Goal: Task Accomplishment & Management: Use online tool/utility

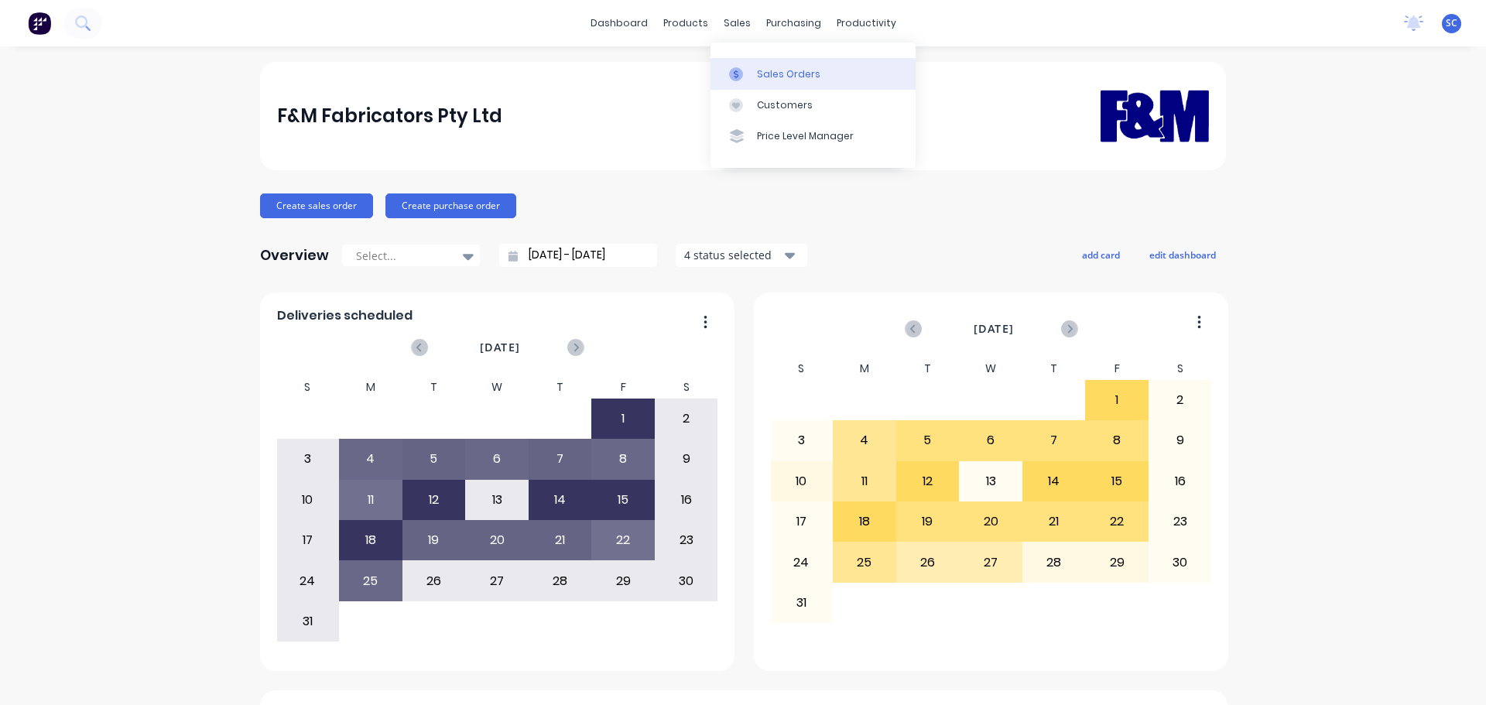
drag, startPoint x: 732, startPoint y: 22, endPoint x: 815, endPoint y: 85, distance: 103.8
click at [734, 22] on div "sales" at bounding box center [737, 23] width 43 height 23
click at [785, 104] on div "Customers" at bounding box center [785, 105] width 56 height 14
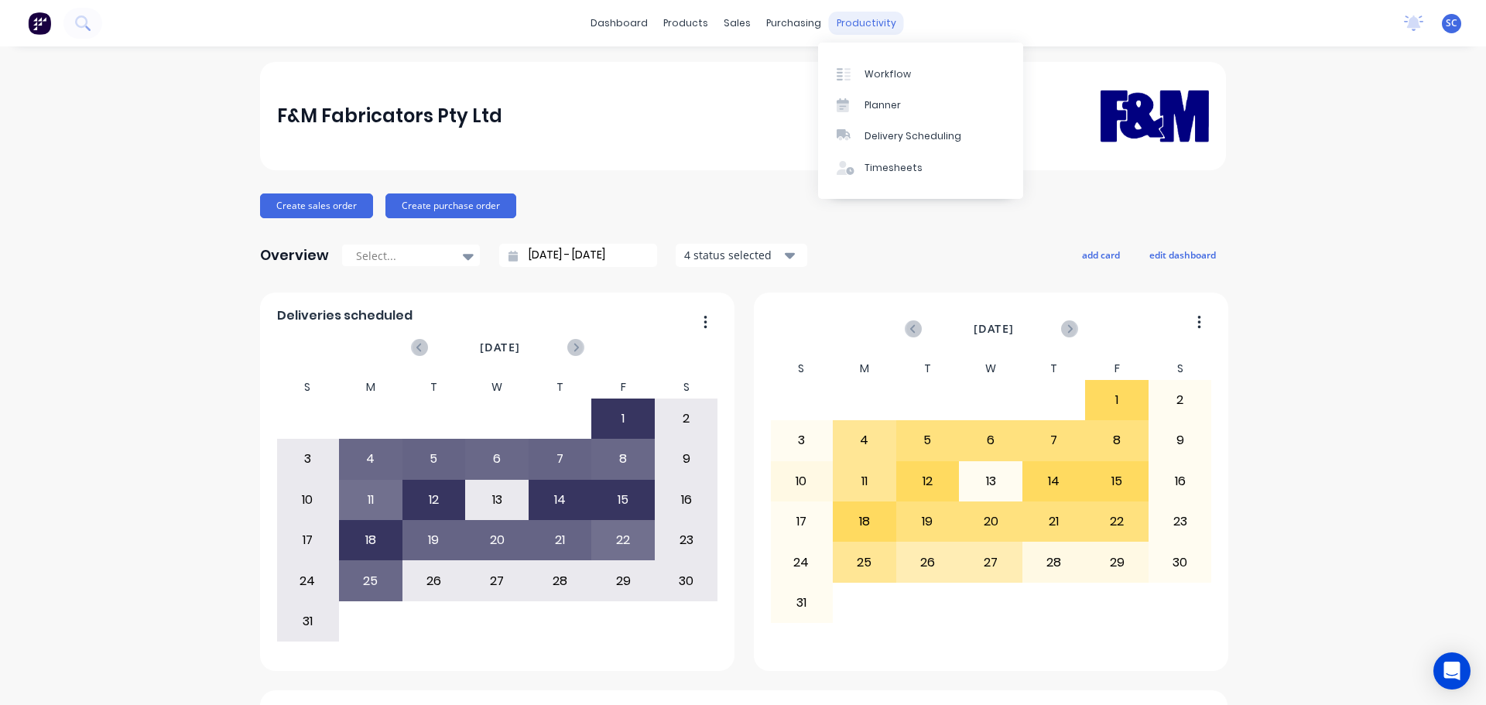
click at [857, 24] on div "productivity" at bounding box center [866, 23] width 75 height 23
drag, startPoint x: 918, startPoint y: 142, endPoint x: 929, endPoint y: 142, distance: 10.8
click at [919, 142] on div "Delivery Scheduling" at bounding box center [912, 136] width 97 height 14
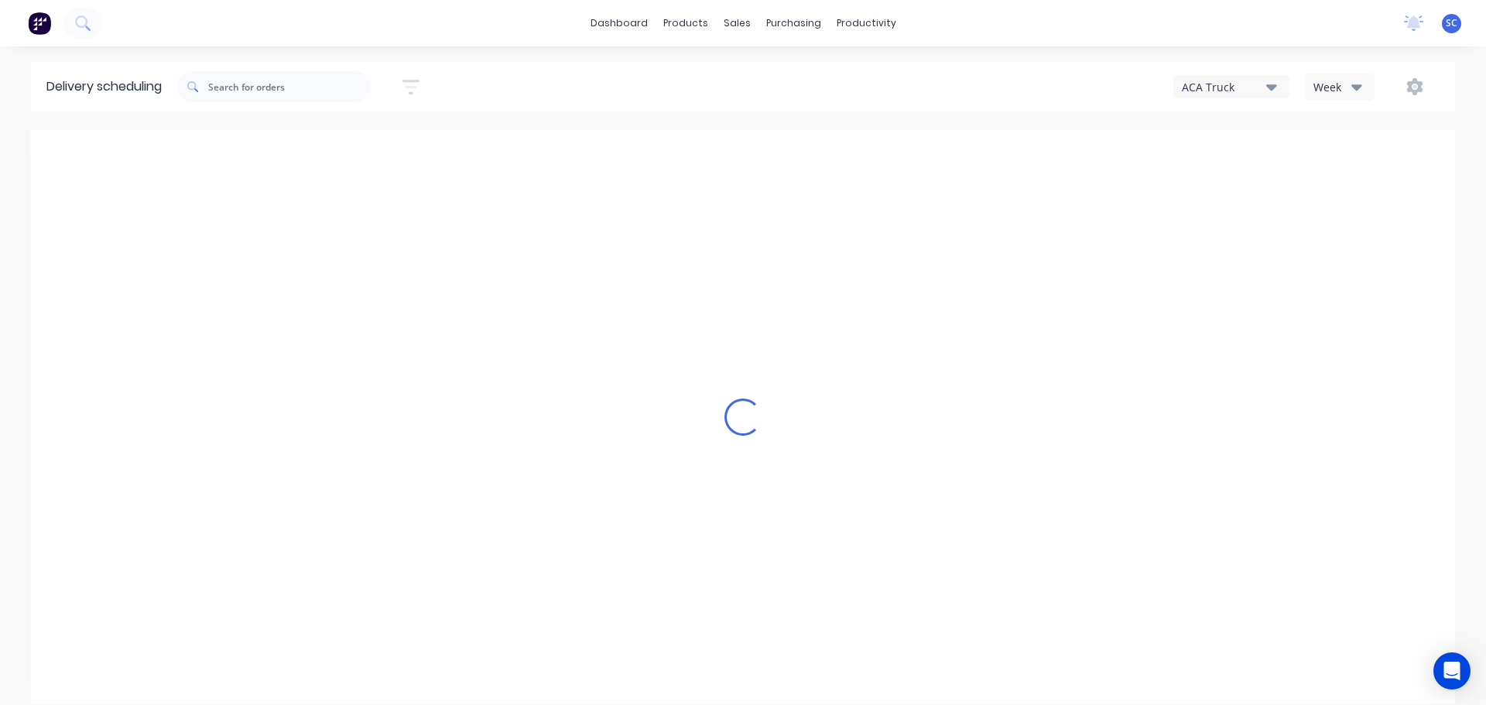
click at [1351, 86] on icon "button" at bounding box center [1356, 86] width 11 height 17
click at [1344, 168] on div "Vehicle" at bounding box center [1381, 158] width 153 height 31
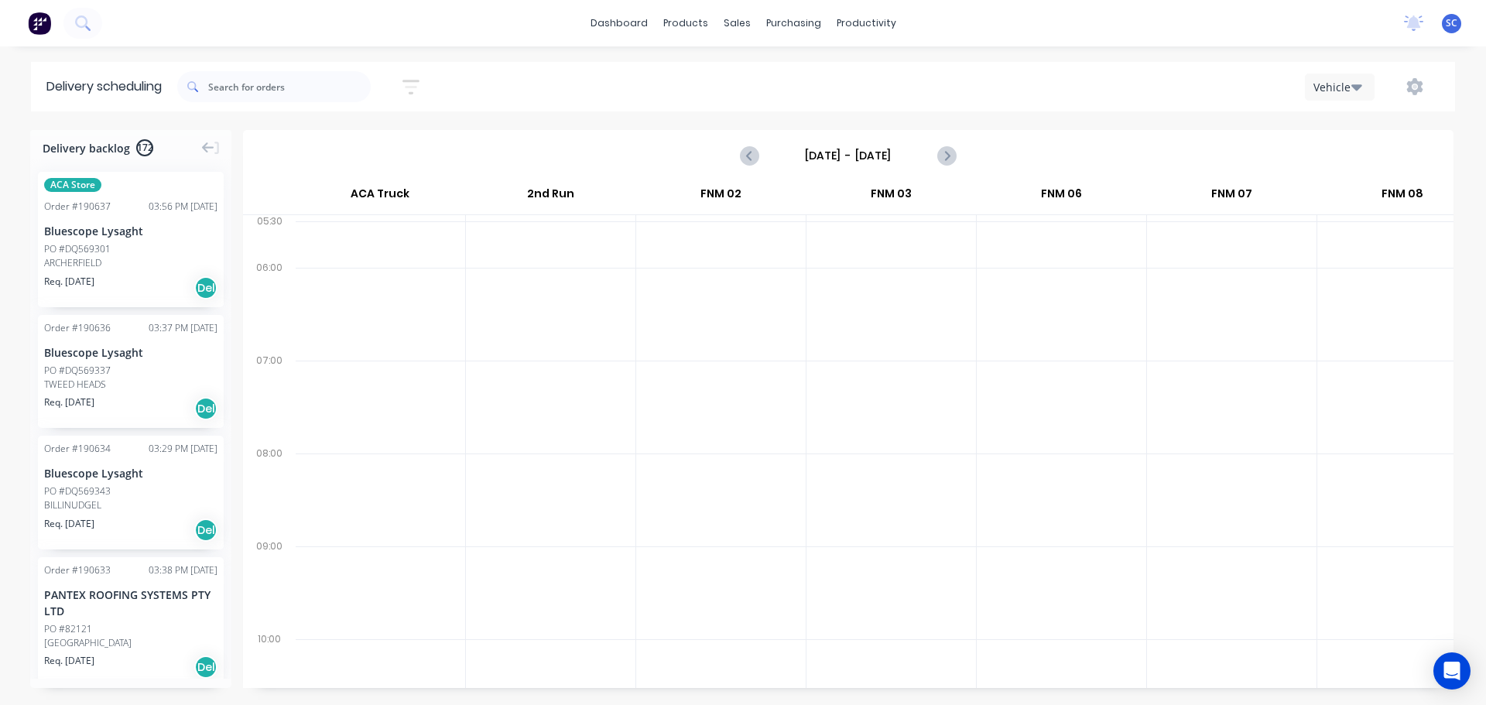
click at [816, 159] on input "Sunday - 24/08/25" at bounding box center [847, 155] width 153 height 23
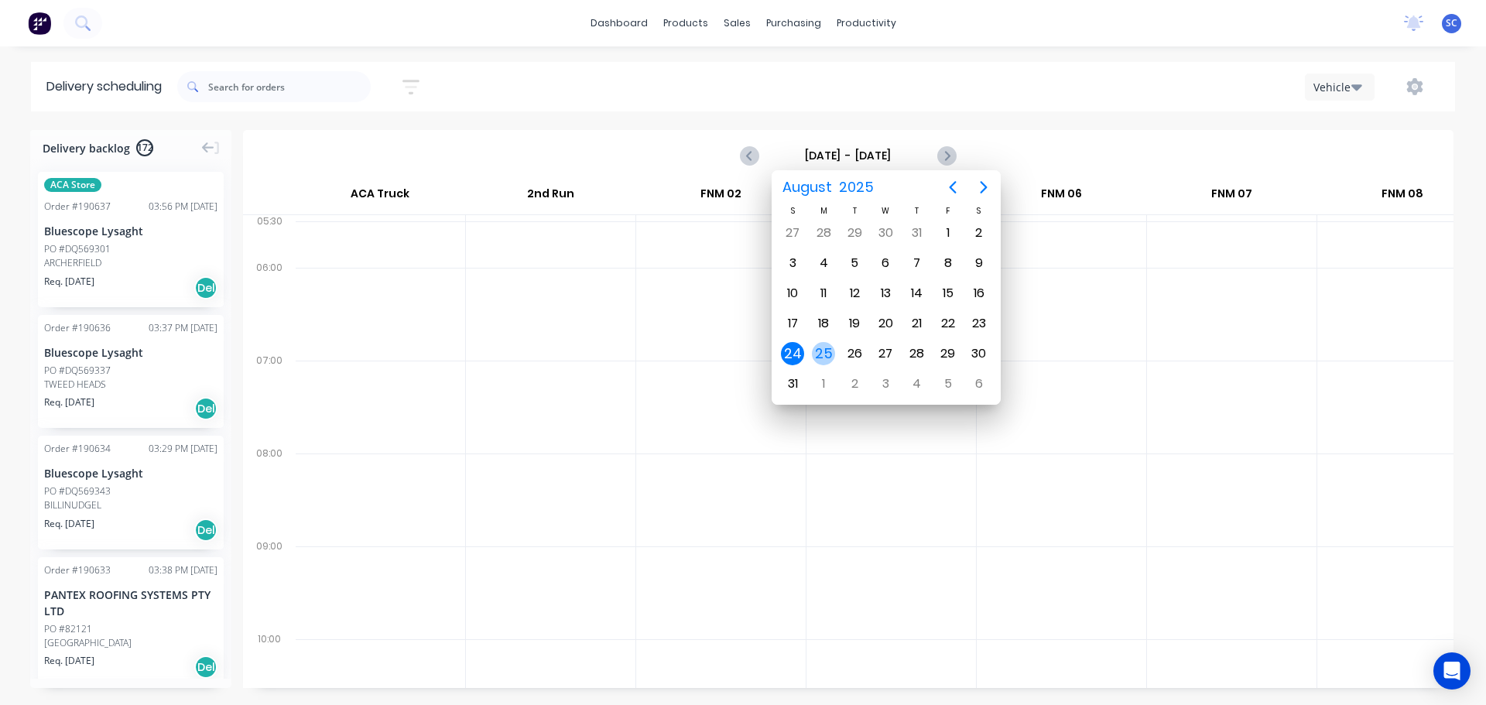
click at [829, 349] on div "25" at bounding box center [823, 353] width 23 height 23
type input "Monday - 25/08/25"
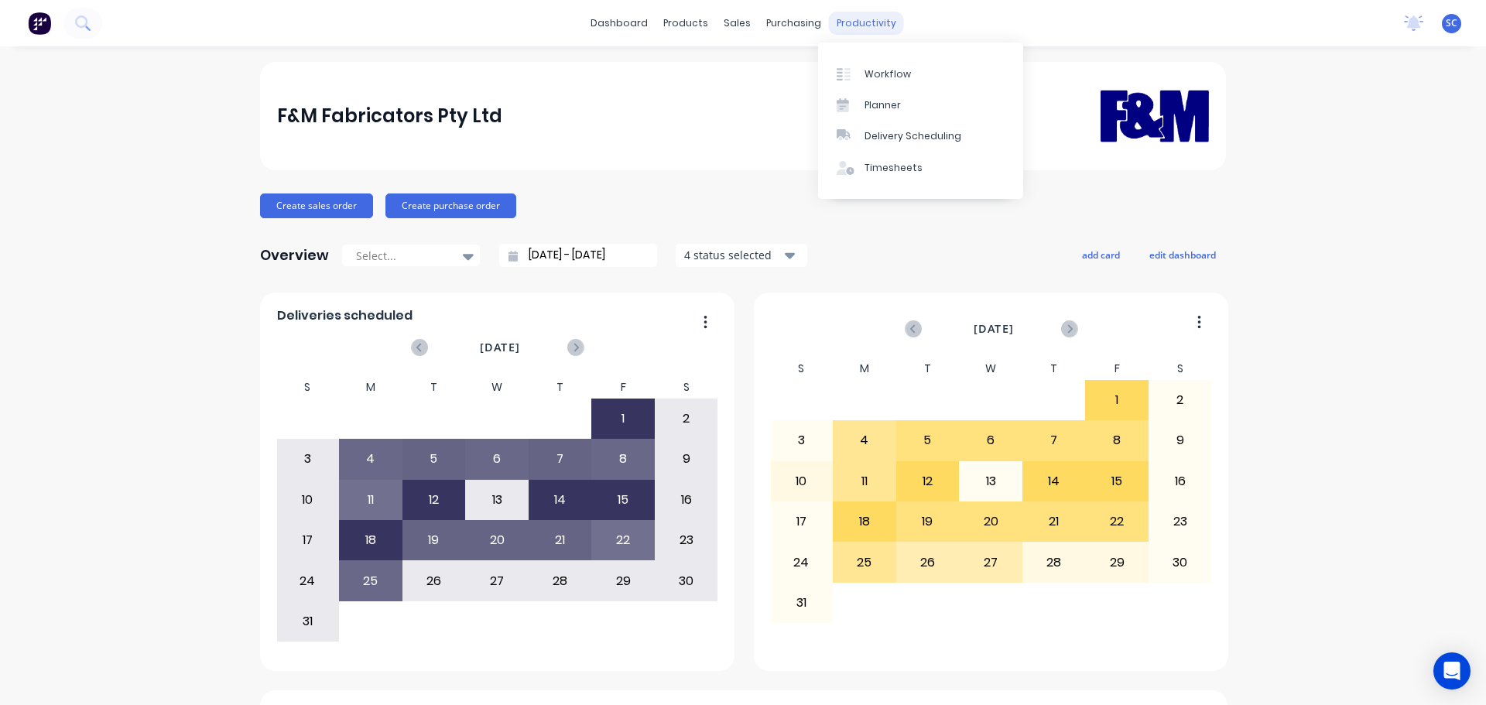
click at [860, 20] on div "productivity" at bounding box center [866, 23] width 75 height 23
click at [931, 138] on div "Delivery Scheduling" at bounding box center [912, 136] width 97 height 14
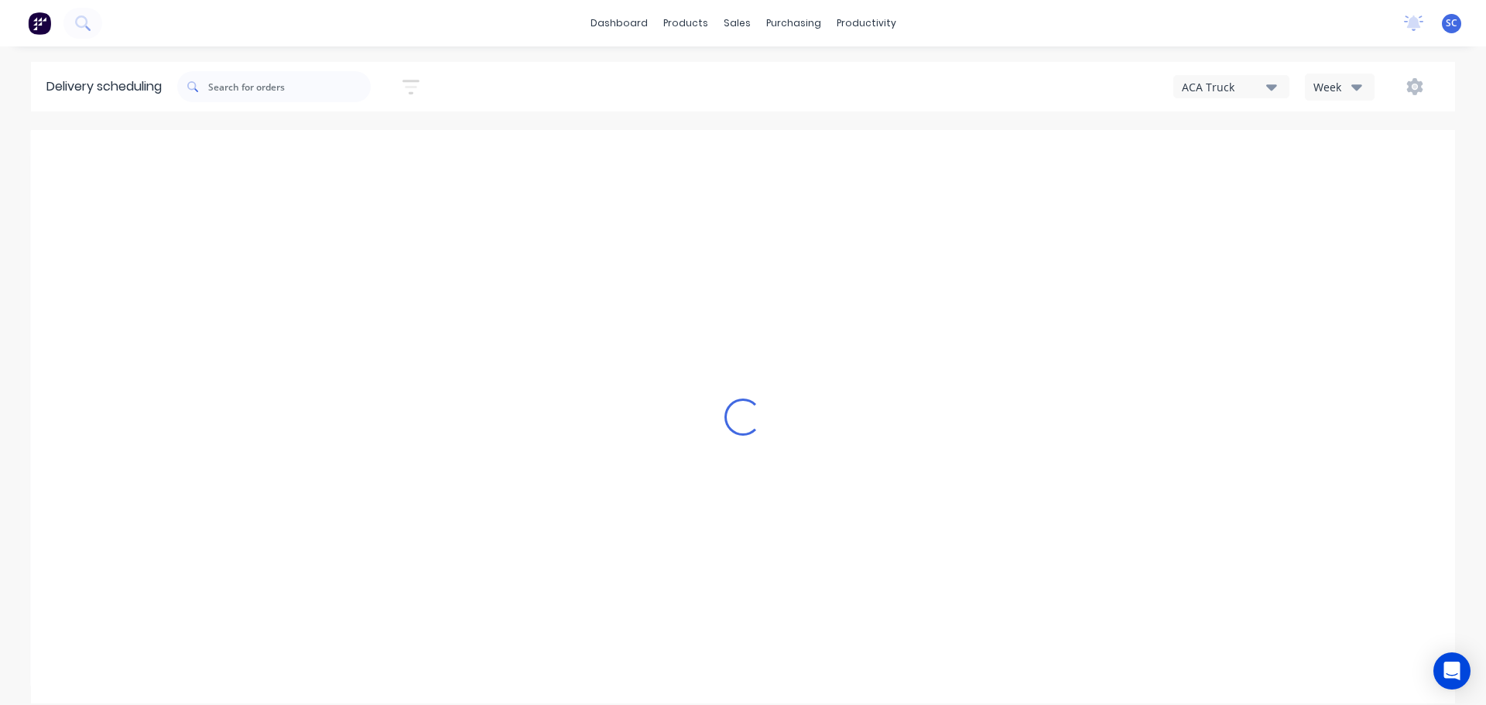
click at [1276, 87] on icon "button" at bounding box center [1271, 87] width 11 height 6
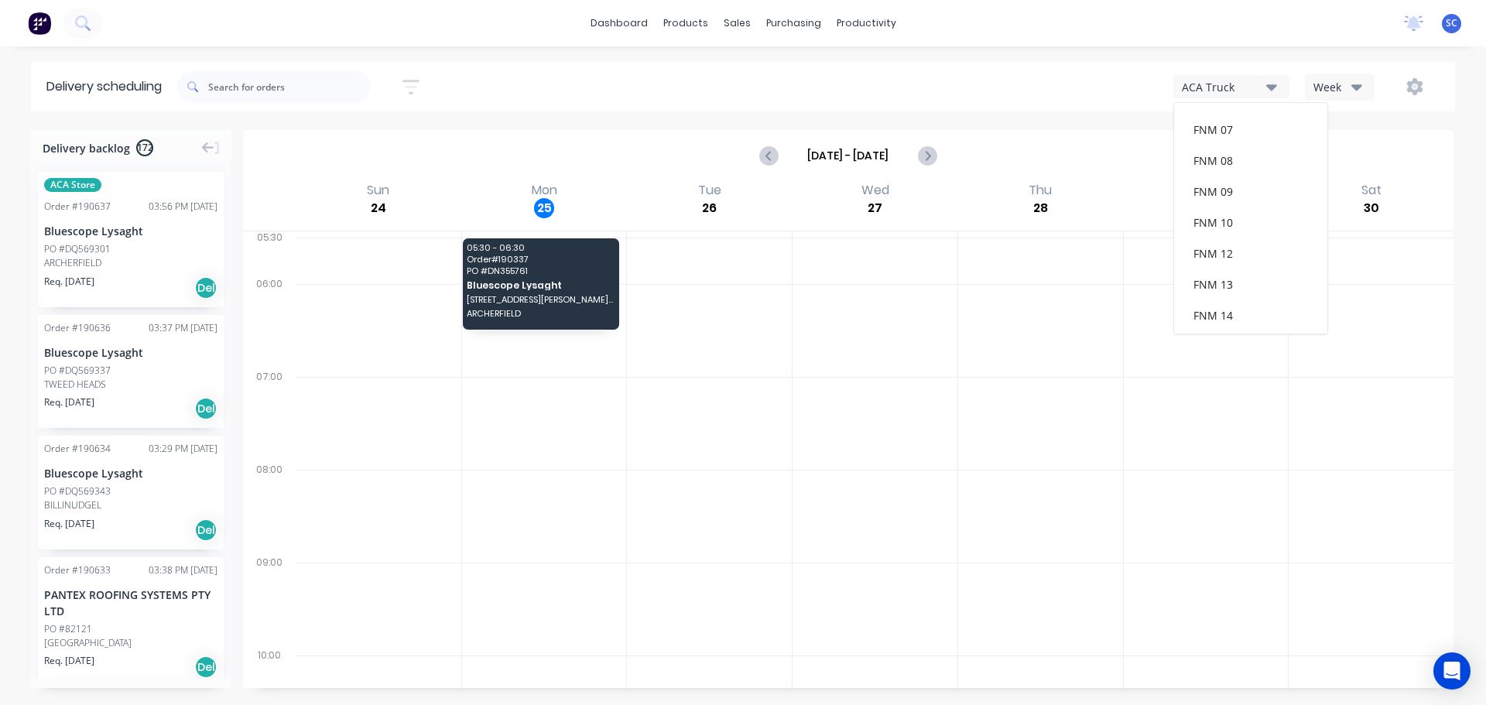
scroll to position [201, 0]
click at [1225, 145] on div "FNM 09" at bounding box center [1250, 141] width 153 height 31
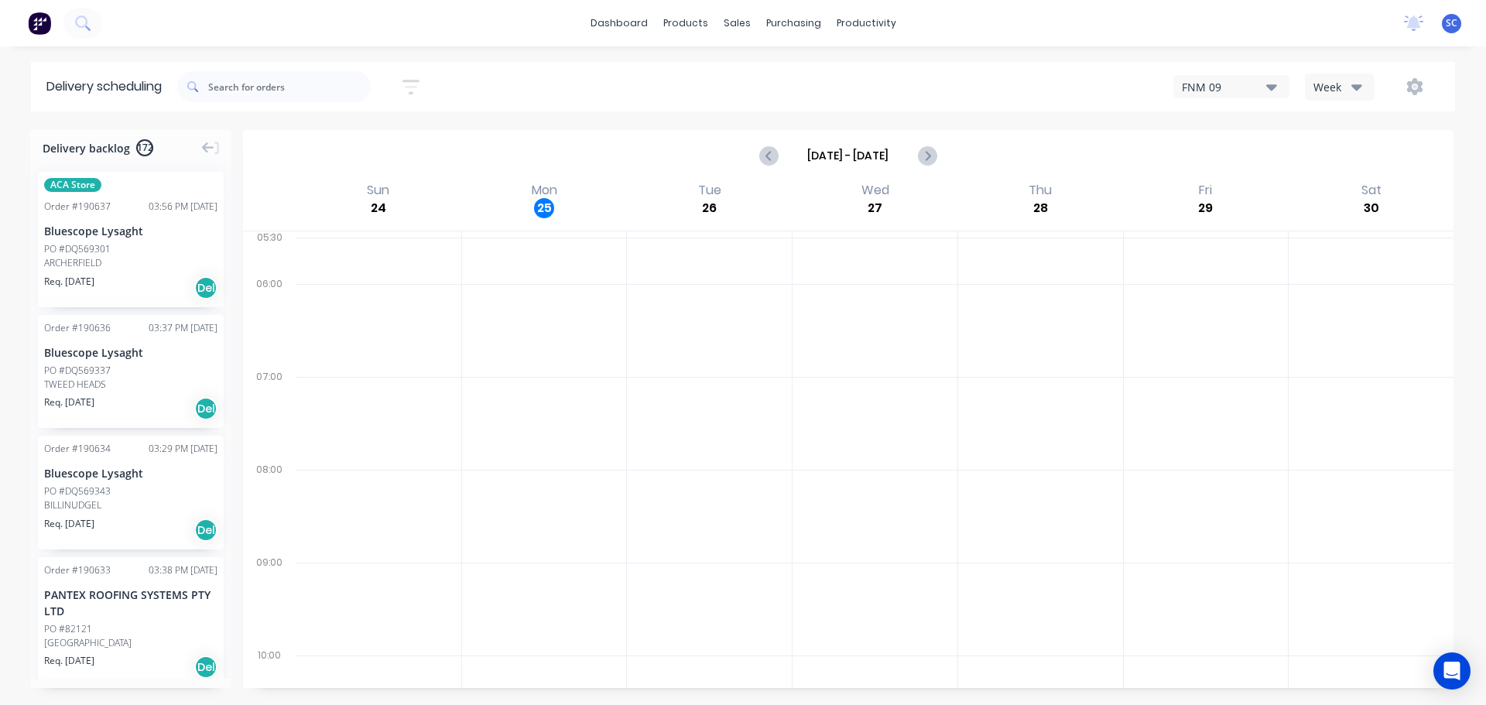
click at [413, 88] on icon "button" at bounding box center [410, 86] width 17 height 19
click at [314, 146] on input at bounding box center [340, 145] width 144 height 23
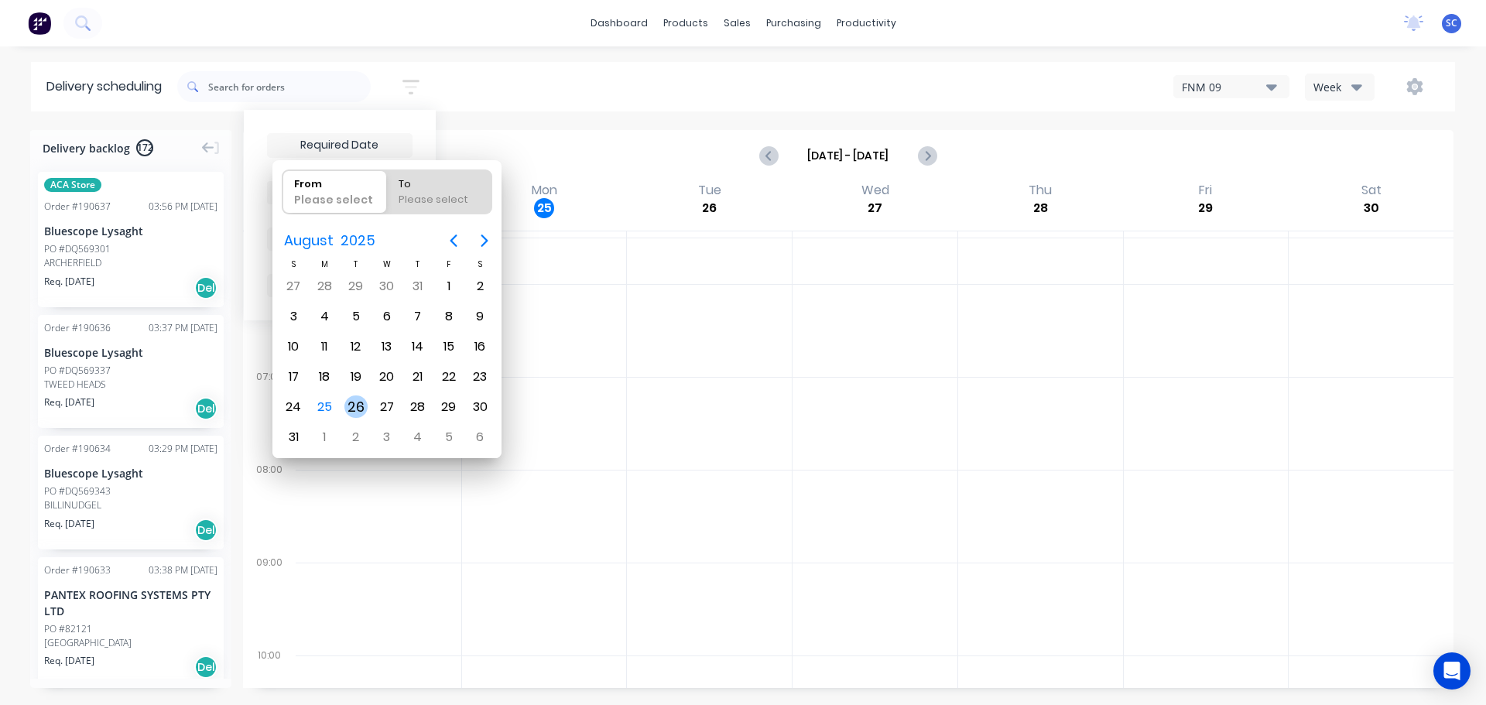
click at [360, 408] on div "26" at bounding box center [355, 406] width 23 height 23
type input "26/08/25"
radio input "false"
radio input "true"
click at [355, 406] on div "26" at bounding box center [355, 406] width 23 height 23
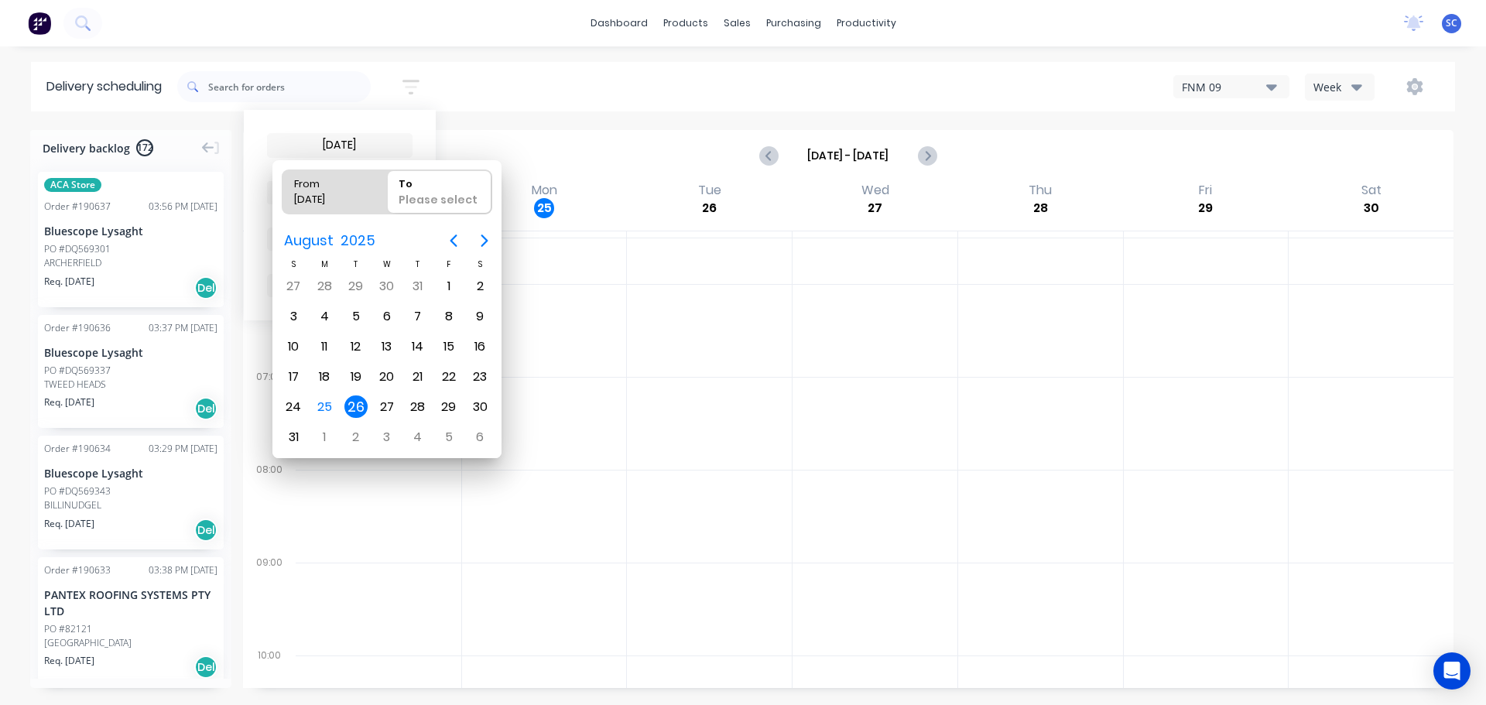
type input "26/08/25 - 26/08/25"
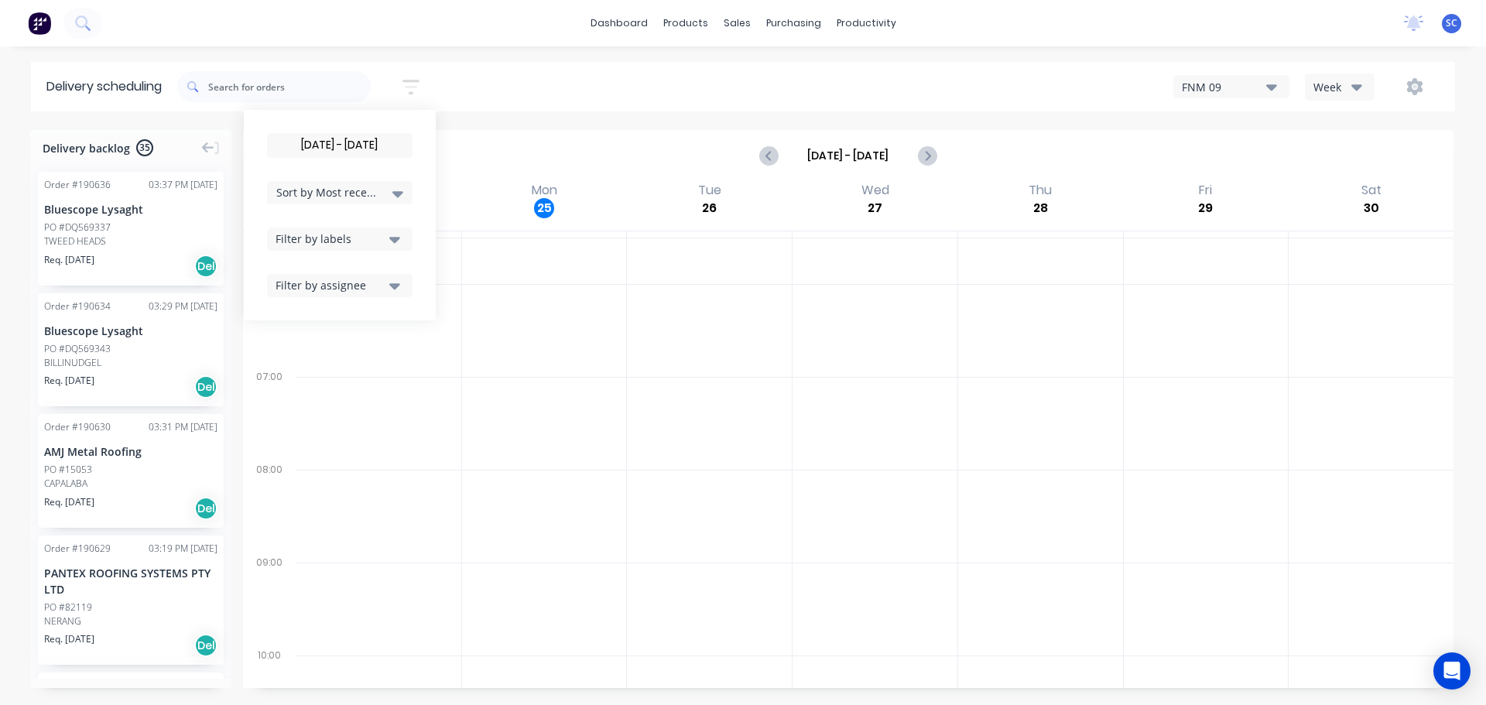
click at [331, 193] on span "Sort by Most recent" at bounding box center [326, 192] width 101 height 16
click at [307, 358] on div "Suburb" at bounding box center [339, 365] width 145 height 28
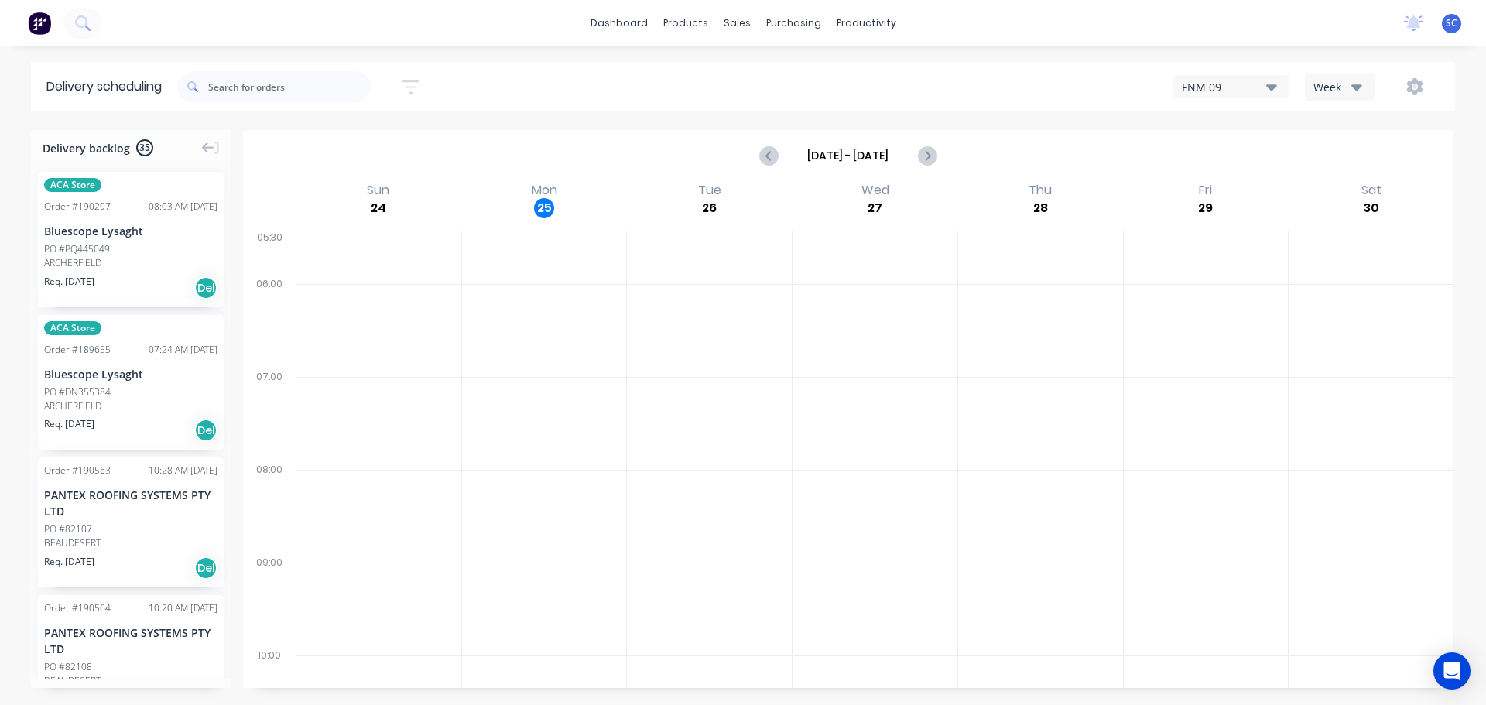
click at [532, 80] on div "26/08/25 - 26/08/25 Sort by Suburb Created date Required date Order number Cust…" at bounding box center [816, 86] width 1278 height 43
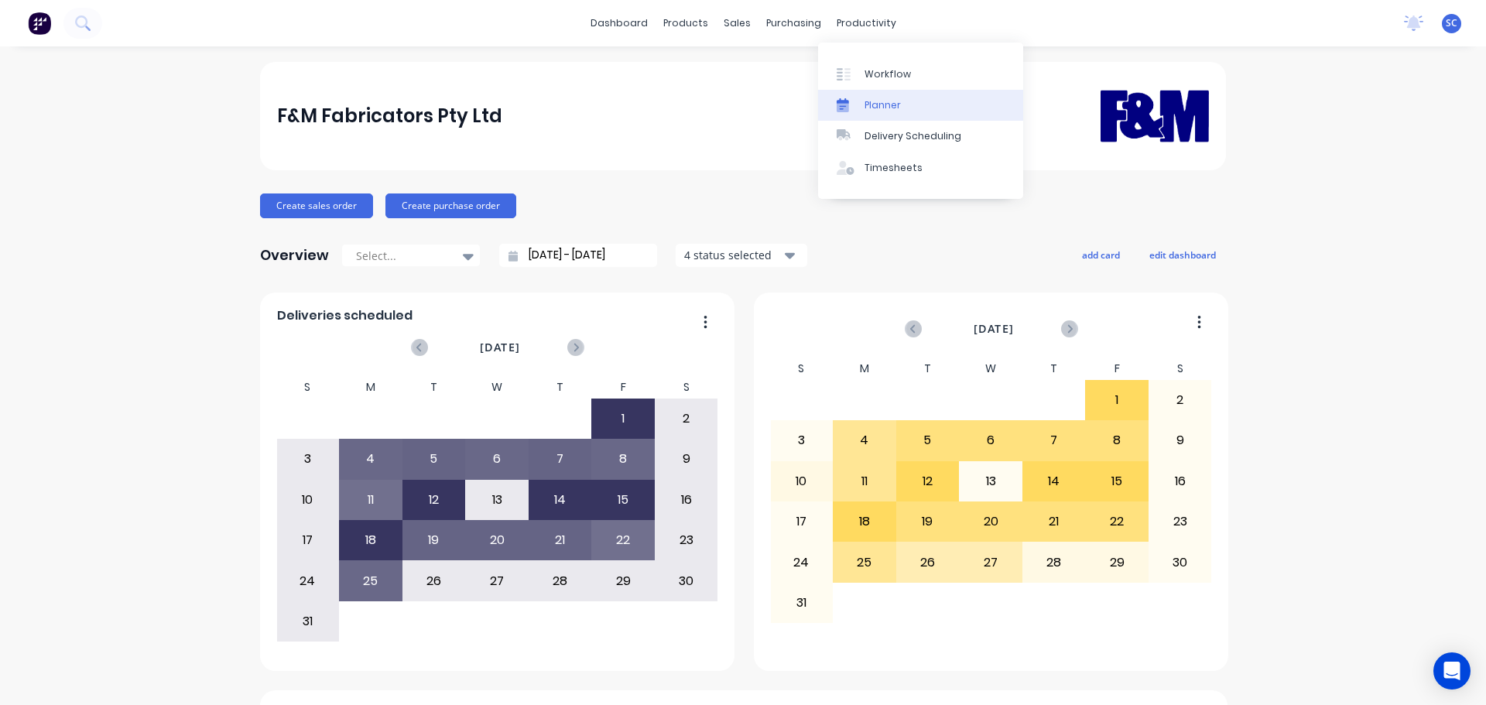
drag, startPoint x: 854, startPoint y: 18, endPoint x: 934, endPoint y: 101, distance: 114.9
click at [855, 18] on div "productivity" at bounding box center [866, 23] width 75 height 23
click at [929, 139] on div "Delivery Scheduling" at bounding box center [912, 136] width 97 height 14
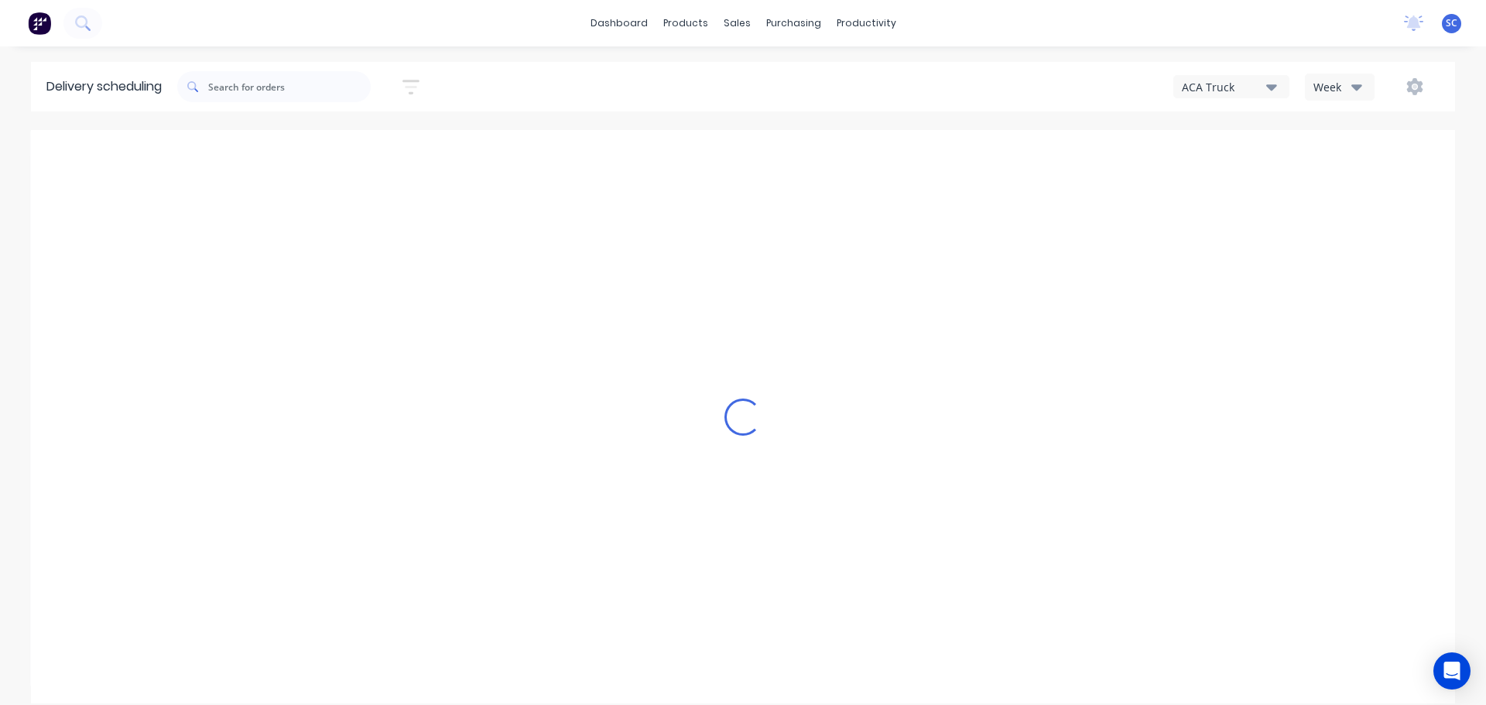
click at [1281, 93] on button "ACA Truck" at bounding box center [1231, 86] width 116 height 23
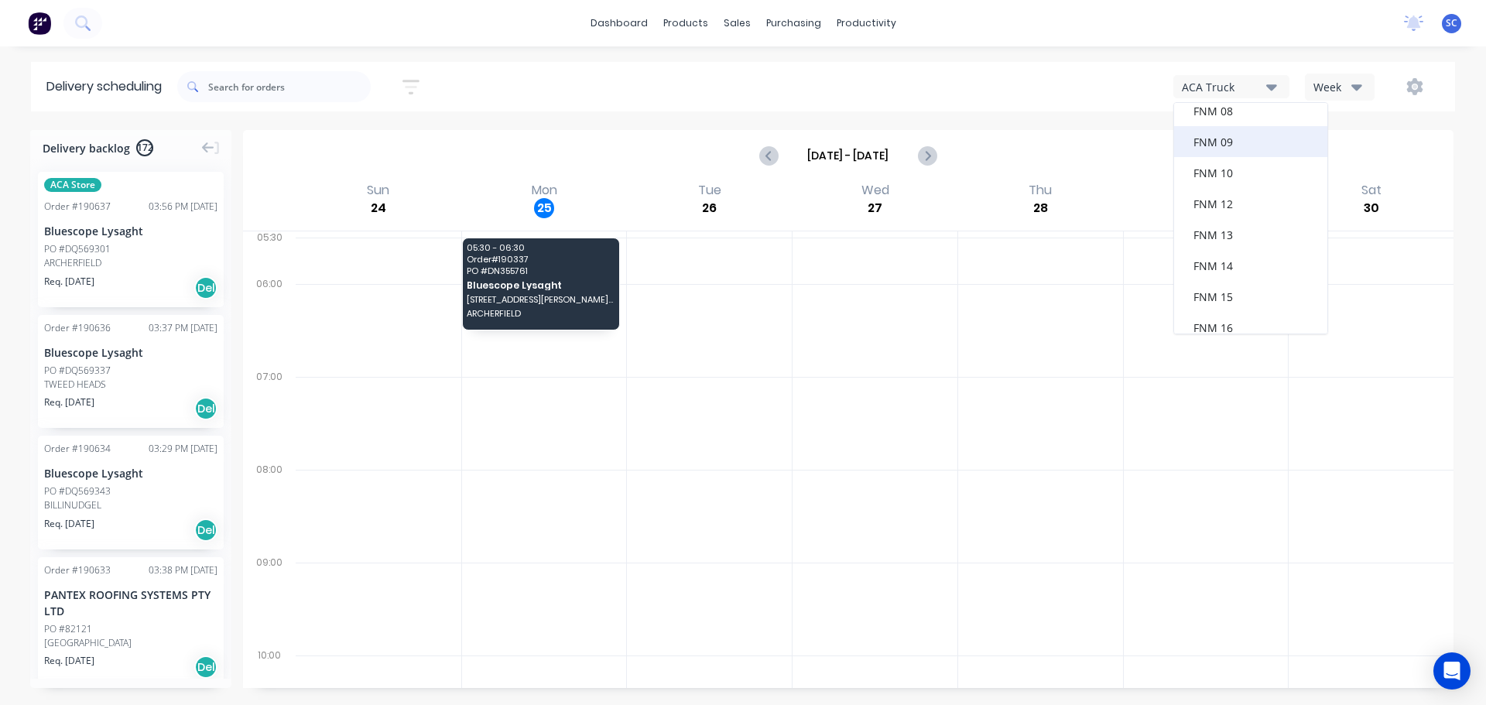
click at [1231, 145] on div "FNM 09" at bounding box center [1250, 141] width 153 height 31
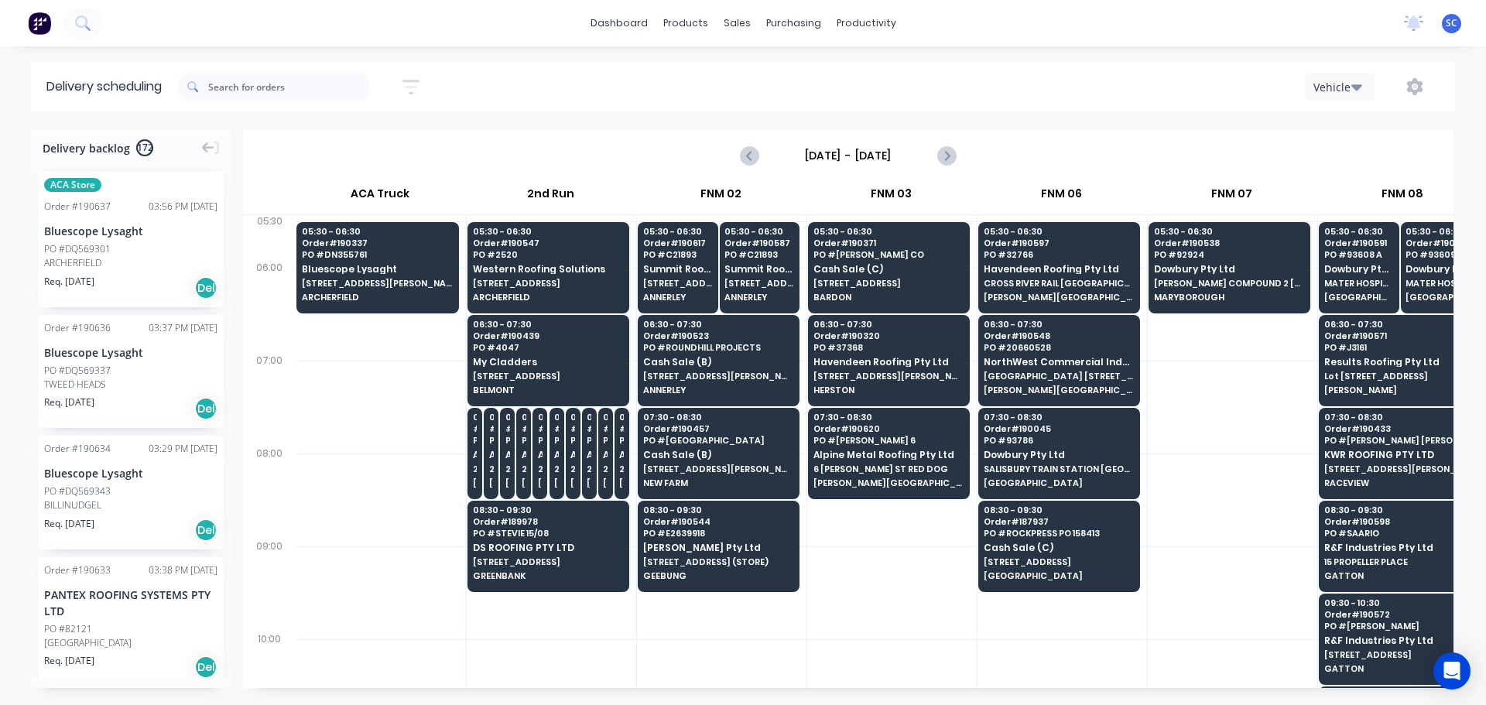
scroll to position [0, 1]
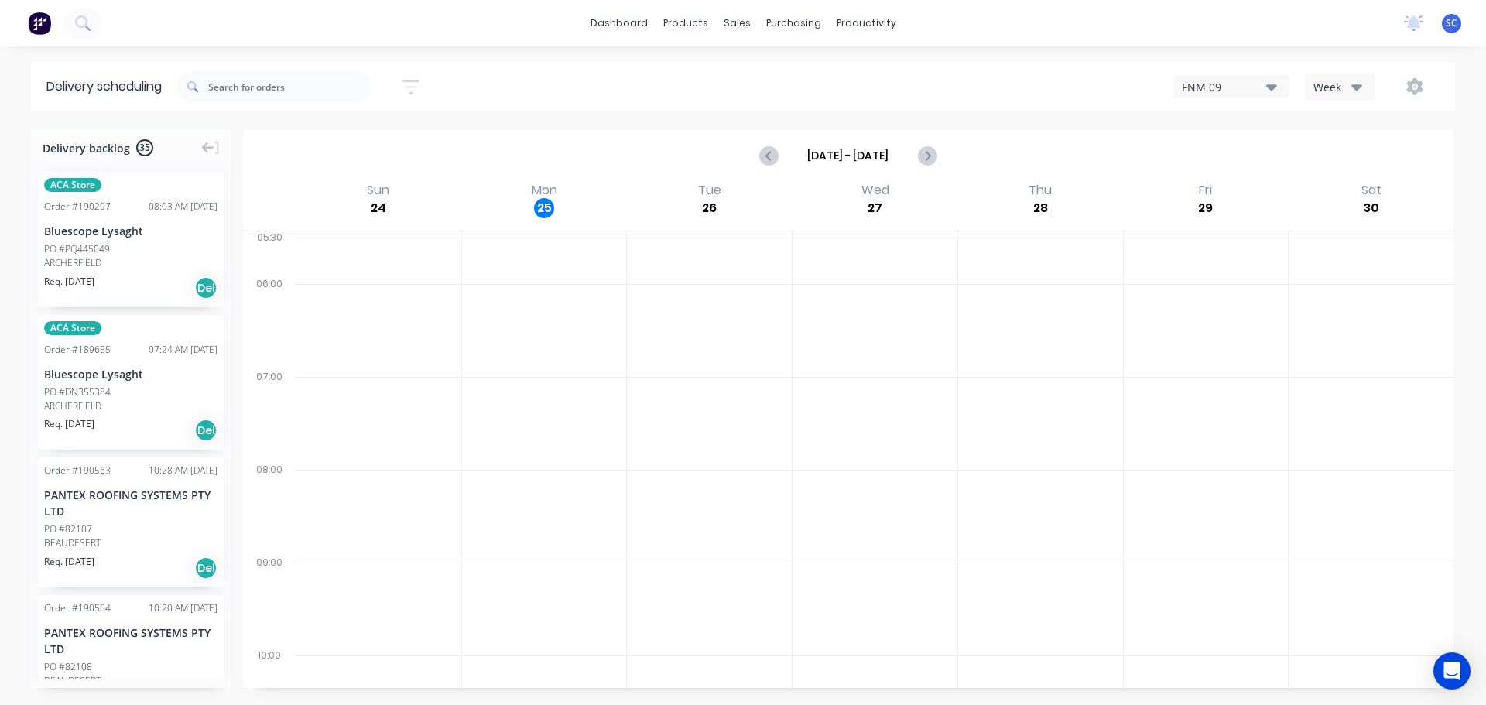
drag, startPoint x: 727, startPoint y: 83, endPoint x: 754, endPoint y: 77, distance: 27.6
click at [732, 80] on div "26/08/25 - 26/08/25 Sort by Suburb Created date Required date Order number Cust…" at bounding box center [816, 86] width 1278 height 43
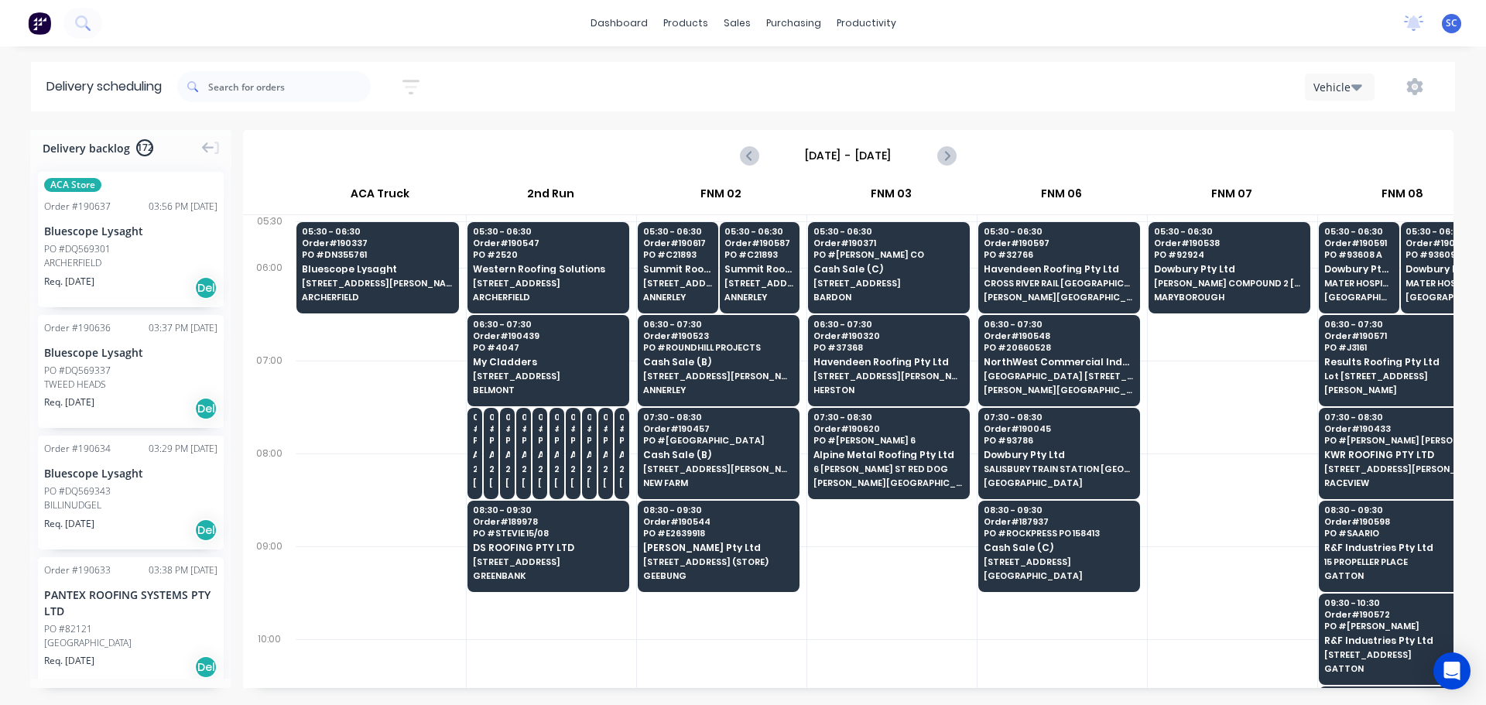
scroll to position [0, 1]
click at [586, 79] on div "Sort by Most recent Created date Required date Order number Customer name Most …" at bounding box center [816, 86] width 1278 height 43
